Goal: Information Seeking & Learning: Learn about a topic

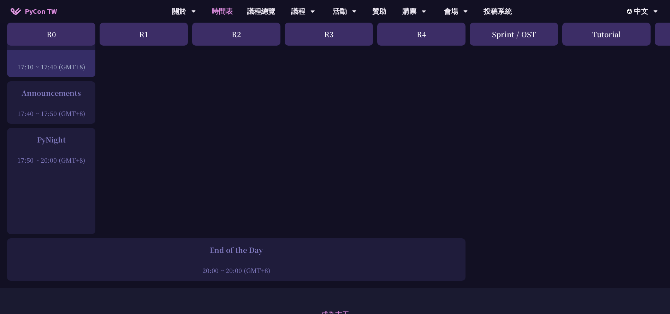
scroll to position [1024, 0]
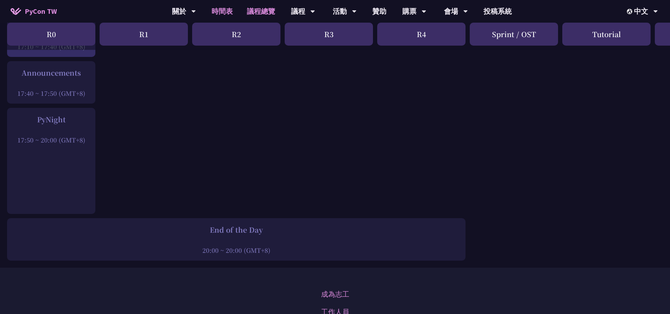
click at [270, 13] on link "議程總覽" at bounding box center [261, 11] width 42 height 23
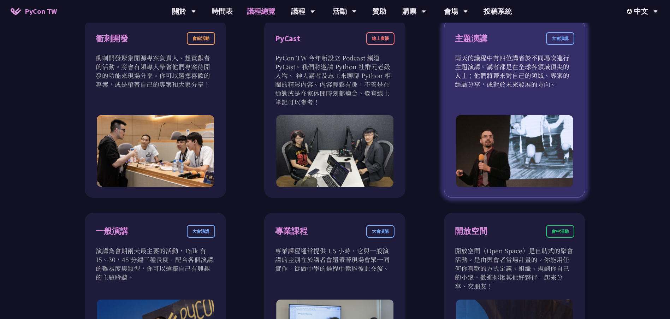
scroll to position [247, 0]
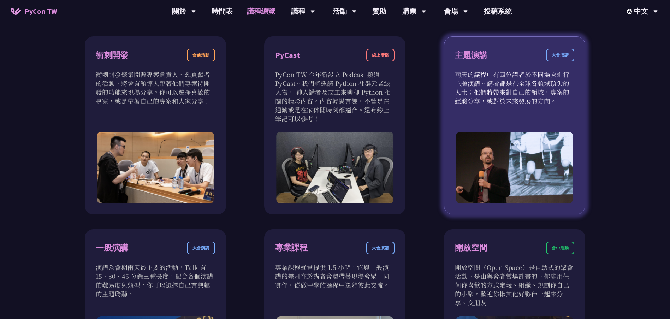
click at [576, 61] on div "主題演講 大會演講 兩天的議程中有四位講者於不同場次進行主題演講。講者都是在全球各領域頂尖的人士；他們將帶來對自己的領域、專案的經驗分享，或對於未來發展的方向。" at bounding box center [514, 125] width 141 height 178
click at [560, 53] on div "大會演講" at bounding box center [560, 55] width 28 height 13
click at [470, 52] on div "主題演講" at bounding box center [471, 55] width 32 height 12
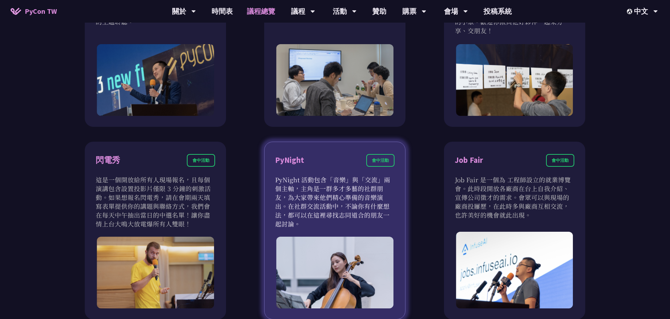
scroll to position [530, 0]
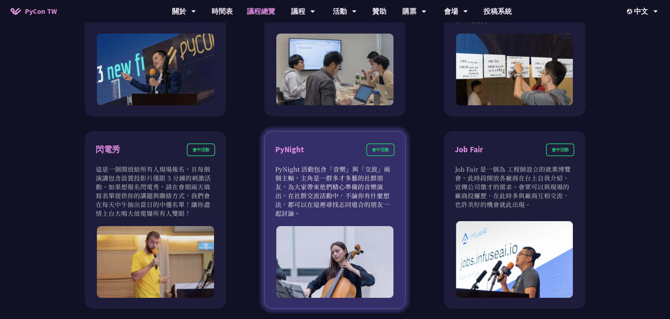
click at [333, 143] on div "PyNight 會中活動 PyNight 活動包含「音樂」與「交流」兩個主軸，主角是一群多才多藝的社群朋友，為大家帶來他們精心準備的音樂演出。在社群交流活動中…" at bounding box center [334, 220] width 141 height 178
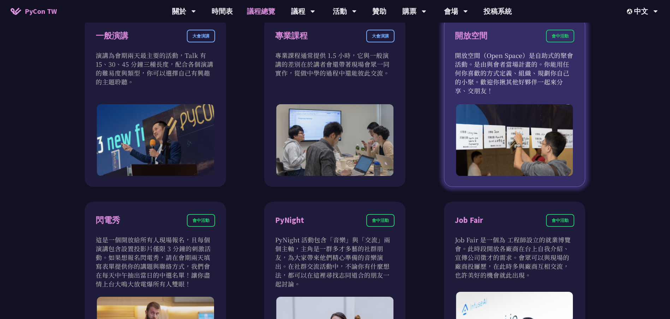
click at [488, 104] on img at bounding box center [514, 140] width 117 height 72
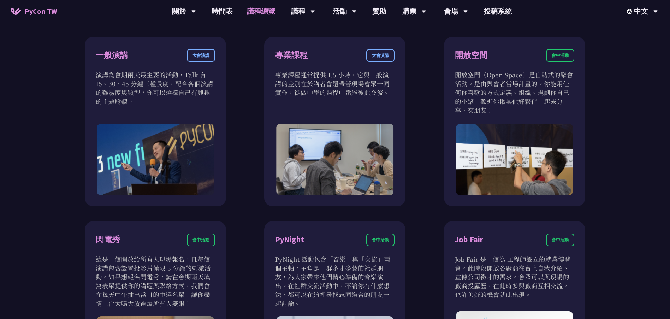
scroll to position [424, 0]
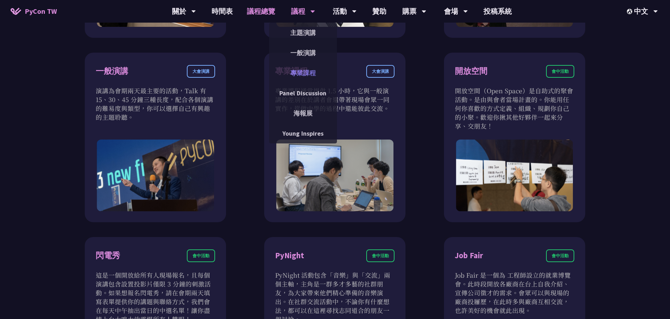
click at [308, 72] on link "專業課程" at bounding box center [303, 73] width 68 height 17
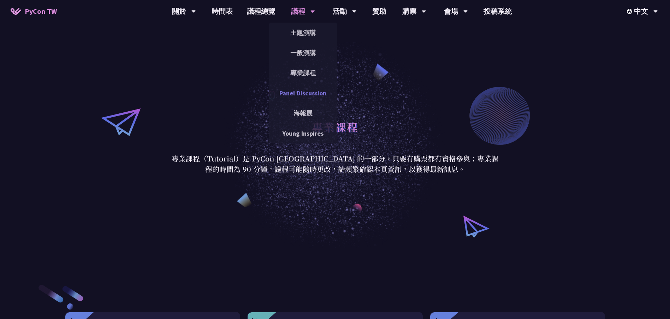
click at [314, 94] on link "Panel Discussion" at bounding box center [303, 93] width 68 height 17
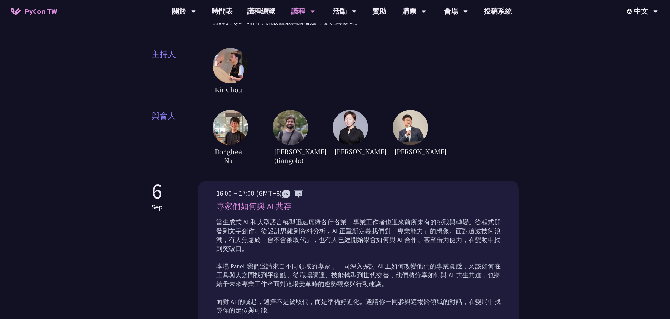
scroll to position [247, 0]
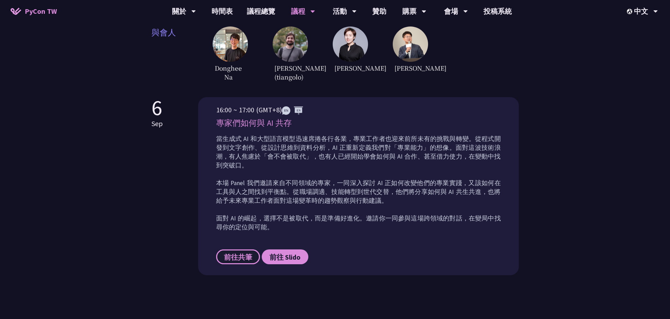
click at [236, 252] on span "前往共筆" at bounding box center [238, 256] width 28 height 9
